Goal: Navigation & Orientation: Find specific page/section

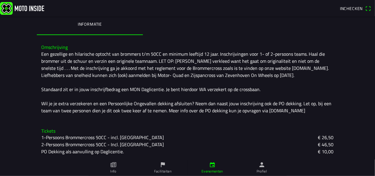
scroll to position [116, 0]
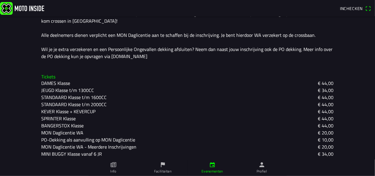
scroll to position [180, 0]
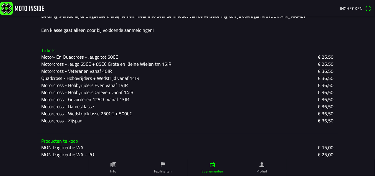
scroll to position [199, 0]
